Goal: Information Seeking & Learning: Learn about a topic

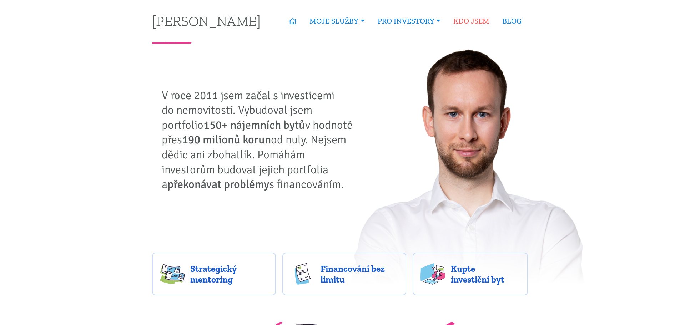
click at [464, 19] on link "KDO JSEM" at bounding box center [471, 21] width 49 height 16
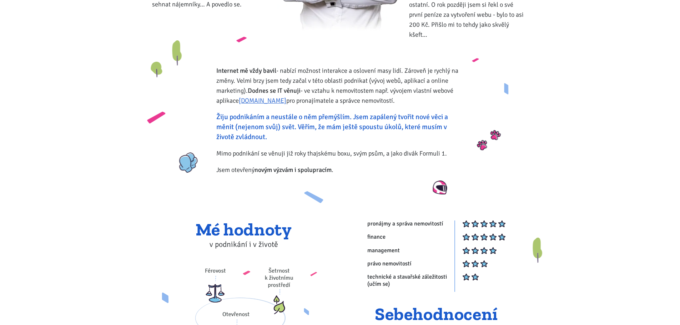
scroll to position [214, 0]
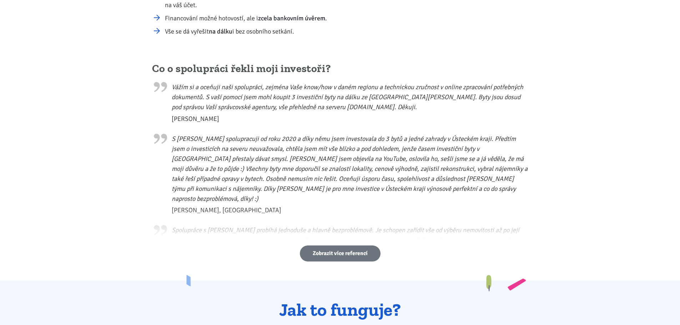
scroll to position [321, 0]
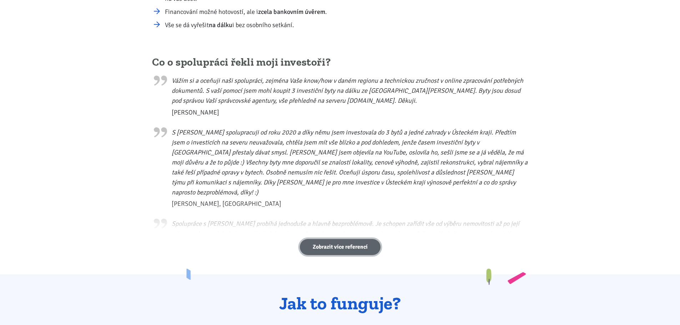
click at [336, 247] on link "Zobrazit více referencí" at bounding box center [340, 247] width 81 height 16
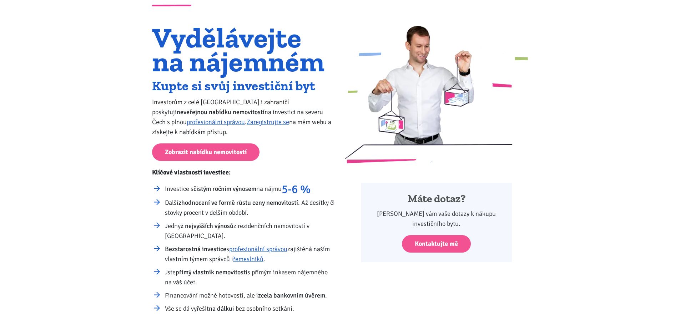
scroll to position [107, 0]
